Goal: Find contact information: Find contact information

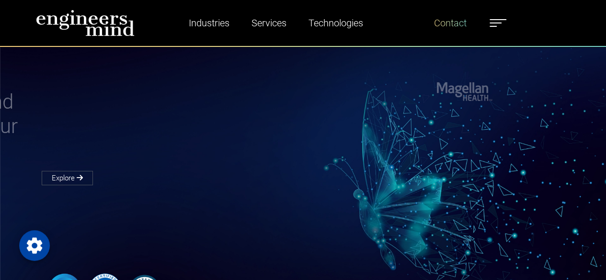
click at [439, 29] on link "Contact" at bounding box center [450, 23] width 40 height 22
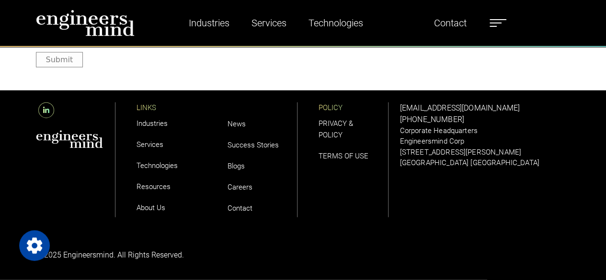
scroll to position [1146, 0]
drag, startPoint x: 466, startPoint y: 115, endPoint x: 405, endPoint y: 115, distance: 60.9
click at [405, 115] on div "solutions@engineersmind.com +1 201 751 3084 Corporate Headquarters Engineersmin…" at bounding box center [485, 136] width 171 height 66
copy link "1 201 751 3084"
